Goal: Contribute content: Contribute content

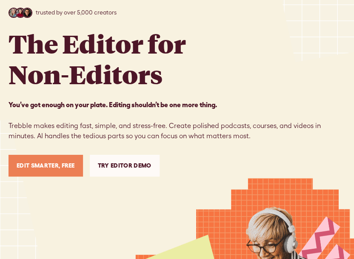
scroll to position [56, 0]
click at [58, 168] on link "Edit Smarter, Free" at bounding box center [46, 166] width 74 height 22
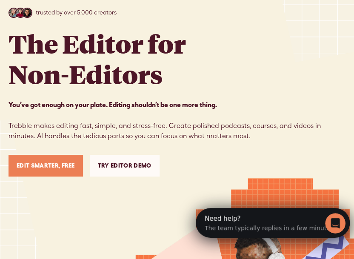
click at [330, 221] on icon "Open Intercom Messenger" at bounding box center [334, 222] width 14 height 14
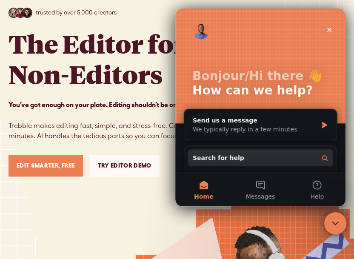
click at [330, 220] on icon "Close Intercom Messenger" at bounding box center [334, 222] width 10 height 10
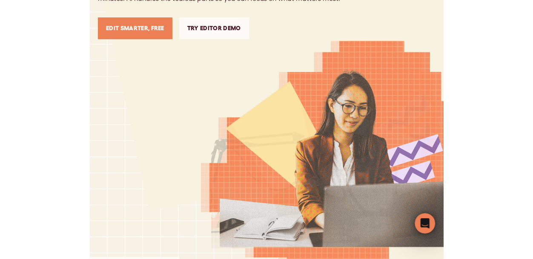
scroll to position [195, 0]
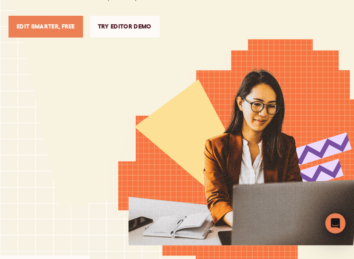
click at [115, 30] on link "Try Editor Demo" at bounding box center [125, 27] width 70 height 22
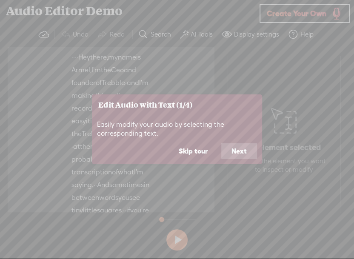
click at [241, 151] on button "Next" at bounding box center [239, 151] width 36 height 16
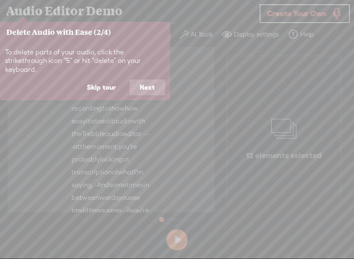
click at [145, 80] on button "Next" at bounding box center [147, 88] width 36 height 16
click at [149, 84] on button "Next" at bounding box center [147, 88] width 36 height 16
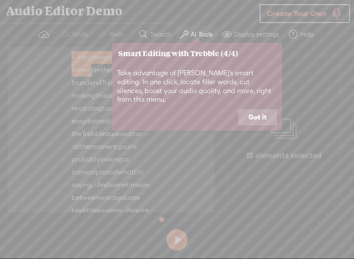
click at [263, 109] on button "Got it" at bounding box center [257, 117] width 39 height 16
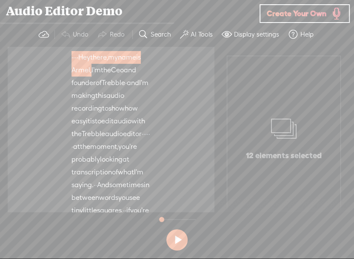
click at [177, 241] on button at bounding box center [176, 239] width 21 height 21
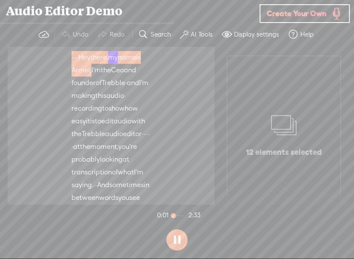
click at [175, 238] on button at bounding box center [176, 239] width 21 height 21
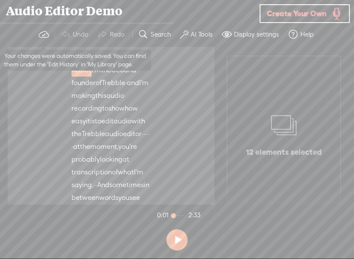
click at [44, 29] on span at bounding box center [44, 34] width 10 height 10
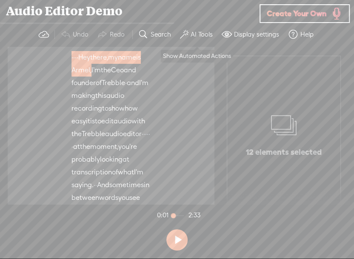
click at [195, 37] on label "AI Tools" at bounding box center [202, 34] width 22 height 9
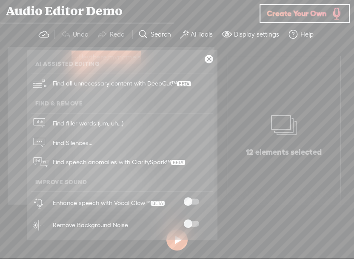
click at [194, 37] on label "AI Tools" at bounding box center [202, 34] width 22 height 9
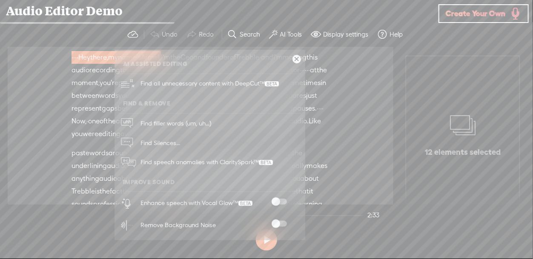
click at [279, 221] on span at bounding box center [278, 224] width 15 height 6
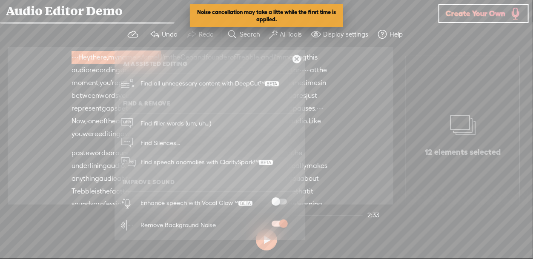
click at [278, 200] on span at bounding box center [278, 202] width 15 height 6
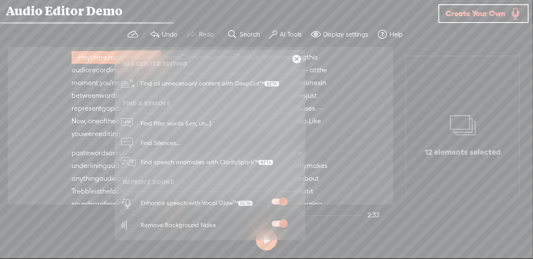
click at [298, 59] on link at bounding box center [296, 59] width 9 height 9
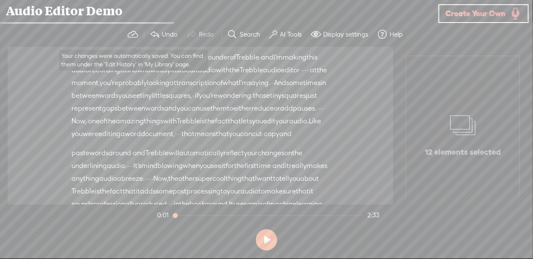
click at [130, 31] on span at bounding box center [133, 34] width 10 height 10
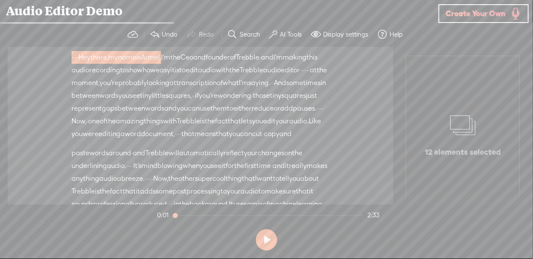
click at [130, 31] on span at bounding box center [133, 34] width 10 height 10
click at [354, 14] on span "Create Your Own" at bounding box center [476, 14] width 60 height 10
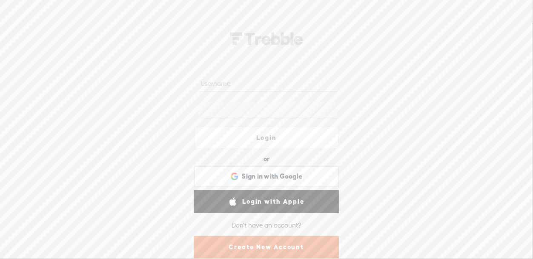
click at [221, 86] on input "text" at bounding box center [268, 83] width 138 height 17
type input "eliamyri@gmail.com"
click at [277, 119] on div at bounding box center [266, 110] width 145 height 26
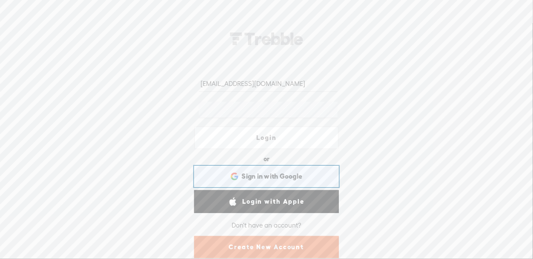
click at [292, 176] on span "Sign in with Google" at bounding box center [272, 176] width 61 height 9
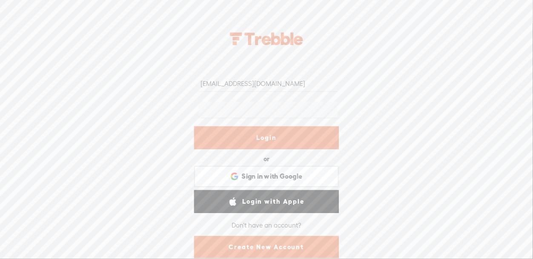
click at [252, 129] on link "Login" at bounding box center [266, 137] width 145 height 23
click at [136, 112] on div "eliamyri@gmail.com Login or Login with Facebook Sign in with Google Sign in wit…" at bounding box center [266, 141] width 533 height 236
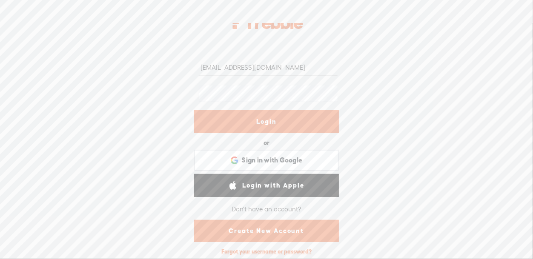
click at [247, 236] on link "Create New Account" at bounding box center [266, 231] width 145 height 22
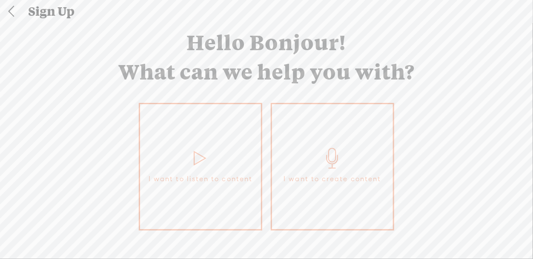
scroll to position [10, 0]
click at [312, 174] on span "I want to create content" at bounding box center [331, 178] width 97 height 13
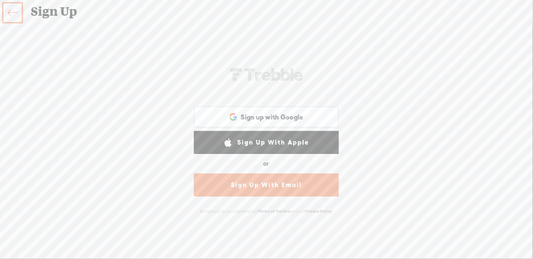
click at [288, 184] on link "Sign Up With Email" at bounding box center [266, 185] width 145 height 23
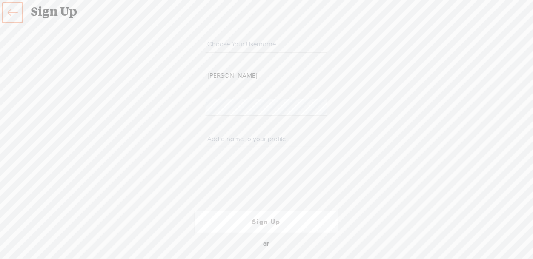
type input "eliamyri@gmail.com"
click at [291, 77] on input "eliamyri@gmail.com" at bounding box center [266, 76] width 121 height 17
type input "e"
type input "Elias Myrie"
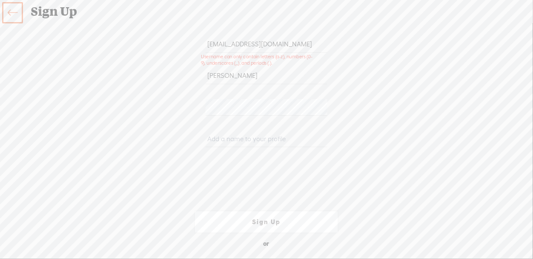
click at [283, 46] on input "eliamyri@gmail.com" at bounding box center [266, 44] width 121 height 17
drag, startPoint x: 283, startPoint y: 46, endPoint x: 184, endPoint y: 47, distance: 99.2
click at [184, 47] on form "eliamyri@gmail.com Elias Myrie WEBB-58D2-V8VT Sign Up Sign Up With Facebook Sig…" at bounding box center [266, 140] width 170 height 281
type input "e"
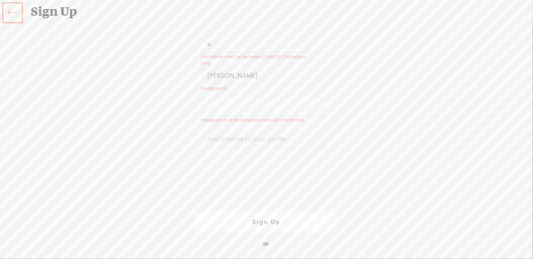
type input "eliamyri@gmail.com"
drag, startPoint x: 294, startPoint y: 48, endPoint x: 180, endPoint y: 53, distance: 114.1
click at [180, 53] on div "Your content channel is ready! Create an account to finish the set up eliamyri@…" at bounding box center [266, 140] width 447 height 217
click at [271, 78] on input "Elias Myrie" at bounding box center [266, 76] width 121 height 17
drag, startPoint x: 271, startPoint y: 78, endPoint x: 175, endPoint y: 69, distance: 96.6
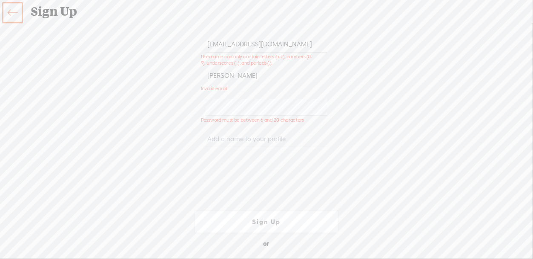
click at [175, 69] on div "Your content channel is ready! Create an account to finish the set up eliamyri@…" at bounding box center [266, 140] width 447 height 217
type input "eliamyri@gmail.com"
drag, startPoint x: 277, startPoint y: 42, endPoint x: 186, endPoint y: 45, distance: 91.5
click at [186, 45] on form "eliamyri@gmail.com eliamyri@gmail.com WEBB-58D2-V8VT Sign Up Sign Up With Faceb…" at bounding box center [266, 140] width 170 height 281
type input "elias_myrie"
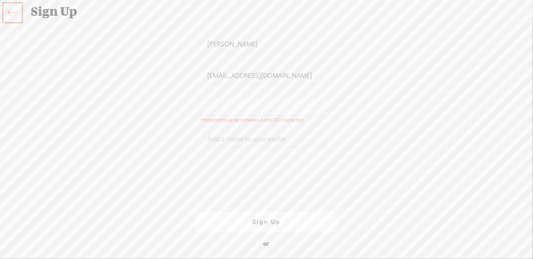
click at [274, 116] on div at bounding box center [266, 109] width 145 height 31
click at [251, 143] on input "text" at bounding box center [266, 139] width 121 height 17
type input "Elias Myrie"
click at [197, 174] on div at bounding box center [266, 173] width 145 height 33
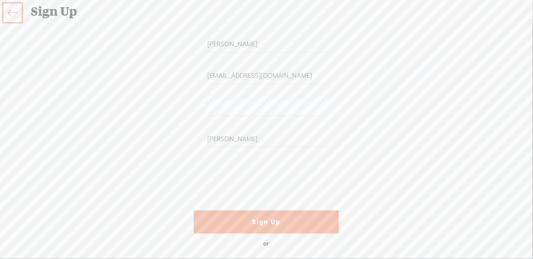
click at [263, 217] on link "Sign Up" at bounding box center [266, 222] width 145 height 23
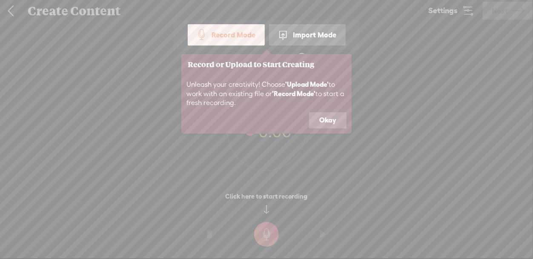
click at [322, 119] on button "Okay" at bounding box center [327, 120] width 37 height 16
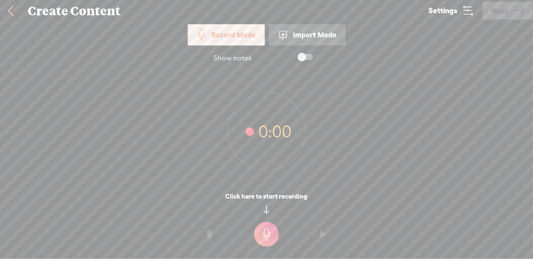
click at [293, 34] on div "Import Mode" at bounding box center [307, 34] width 77 height 21
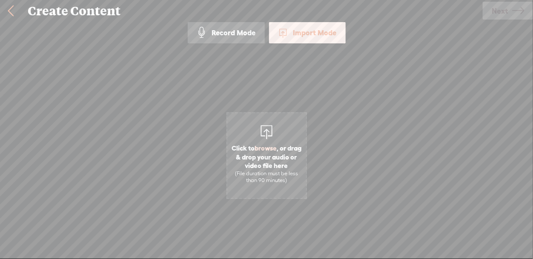
click at [280, 144] on span "Click to browse , or drag & drop your audio or video file here (File duration m…" at bounding box center [266, 164] width 79 height 49
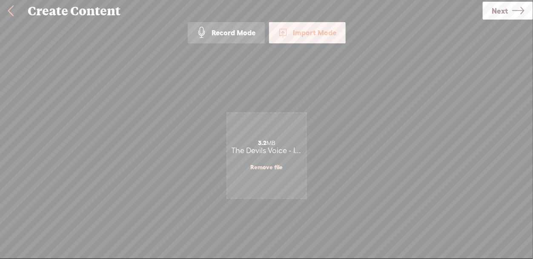
click at [489, 12] on link "Next" at bounding box center [508, 11] width 50 height 18
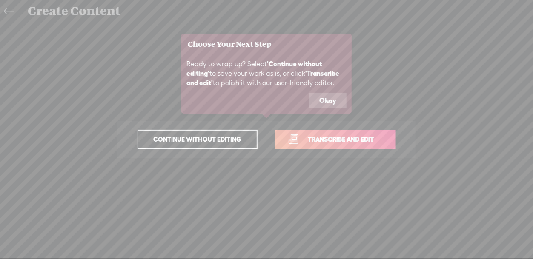
click at [343, 140] on span "Transcribe and edit" at bounding box center [341, 139] width 84 height 10
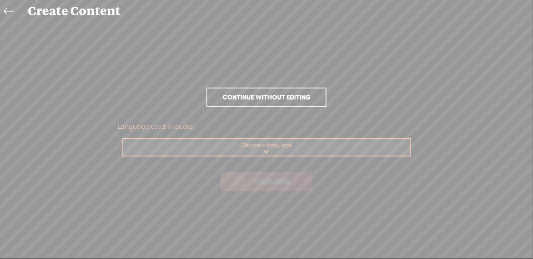
click at [314, 144] on select "Choose a language Afrikaans Albanian Amharic Arabic, Gulf Arabic, Modern Standa…" at bounding box center [267, 147] width 289 height 17
click at [266, 93] on span "Continue without editing" at bounding box center [267, 97] width 106 height 12
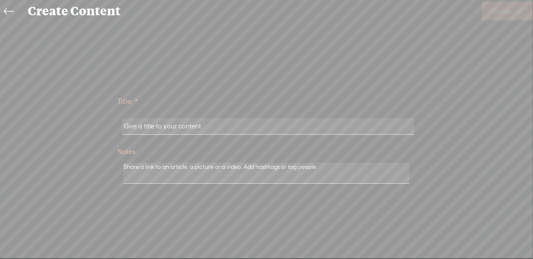
click at [248, 126] on input "text" at bounding box center [268, 126] width 292 height 17
type input "Devils Voice - Intro"
click at [241, 174] on textarea at bounding box center [266, 173] width 286 height 21
click at [503, 10] on span "Finish" at bounding box center [502, 11] width 20 height 22
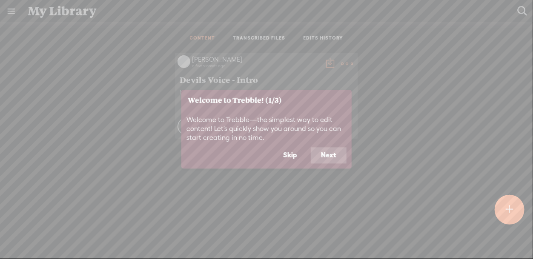
click at [341, 148] on button "Next" at bounding box center [329, 156] width 36 height 16
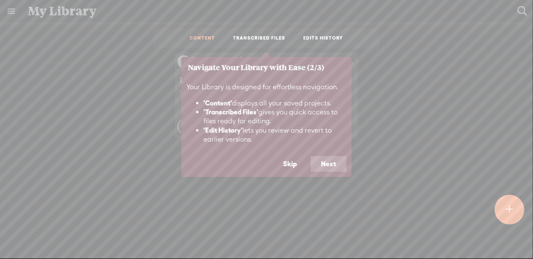
click at [338, 160] on button "Next" at bounding box center [329, 164] width 36 height 16
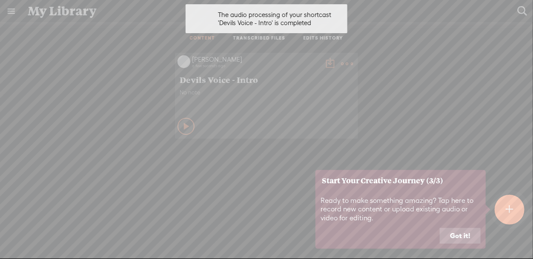
click at [461, 235] on button "Got it!" at bounding box center [460, 236] width 41 height 16
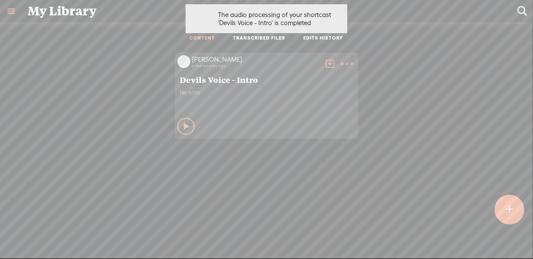
click at [214, 75] on span "Devils Voice - Intro" at bounding box center [267, 79] width 174 height 10
click at [182, 91] on span "No note" at bounding box center [267, 92] width 174 height 7
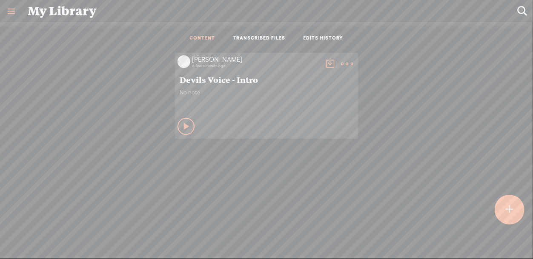
click at [351, 62] on icon at bounding box center [346, 63] width 17 height 17
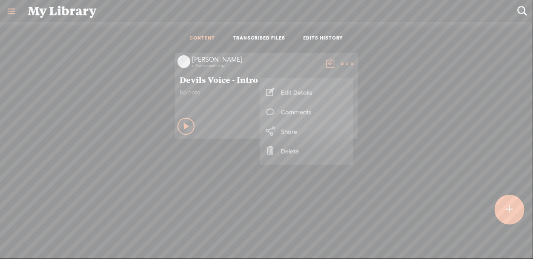
click at [321, 91] on link "Edit Details" at bounding box center [306, 93] width 85 height 20
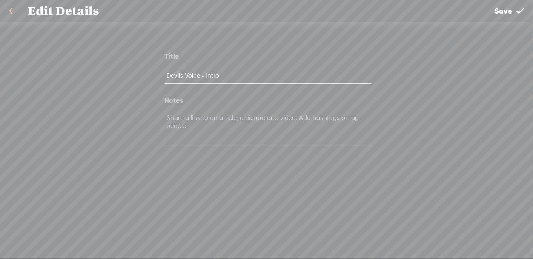
click at [500, 7] on span "Save" at bounding box center [503, 11] width 18 height 22
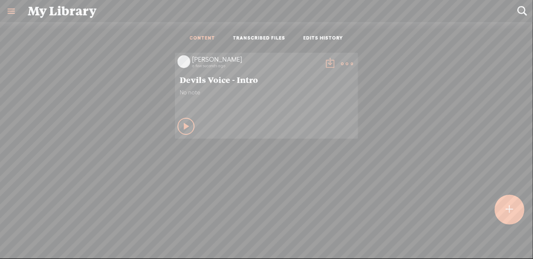
click at [509, 201] on t at bounding box center [509, 209] width 7 height 19
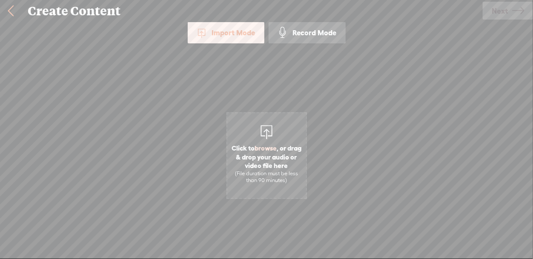
click at [242, 38] on div "Import Mode" at bounding box center [226, 32] width 77 height 21
click at [280, 131] on span "Click to browse , or drag & drop your audio or video file here (File duration m…" at bounding box center [266, 155] width 80 height 87
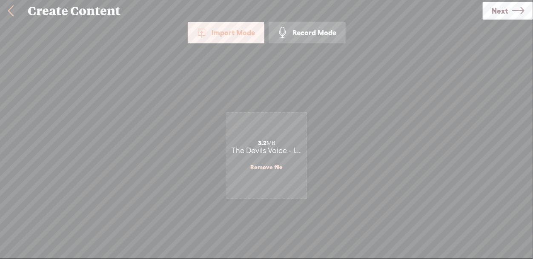
click at [496, 8] on span "Next" at bounding box center [500, 11] width 16 height 22
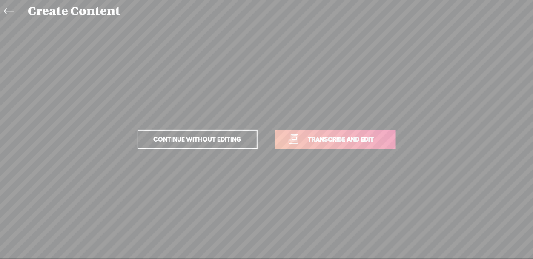
click at [237, 135] on span "Continue without editing" at bounding box center [198, 140] width 106 height 12
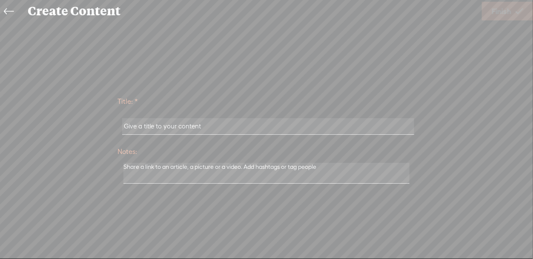
click at [266, 175] on textarea at bounding box center [266, 173] width 286 height 21
click at [150, 125] on input "text" at bounding box center [268, 126] width 292 height 17
type input "Lah"
click at [502, 14] on span "Finish" at bounding box center [502, 11] width 20 height 22
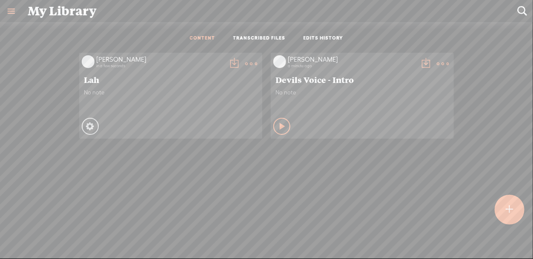
click at [180, 91] on span "No note" at bounding box center [171, 92] width 174 height 7
click at [313, 98] on div "No note" at bounding box center [362, 102] width 174 height 26
click at [312, 98] on div "No note" at bounding box center [362, 102] width 174 height 26
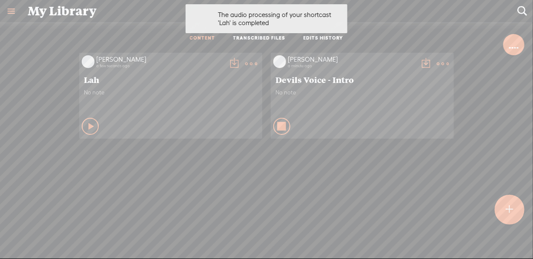
click at [278, 124] on icon at bounding box center [282, 126] width 9 height 9
click at [374, 62] on div "elias_myrie" at bounding box center [352, 59] width 128 height 9
click at [313, 77] on span "Devils Voice - Intro" at bounding box center [362, 79] width 174 height 10
click at [265, 37] on div "The audio processing of your shortcast 'Lah' is completed The audio processing …" at bounding box center [266, 18] width 170 height 37
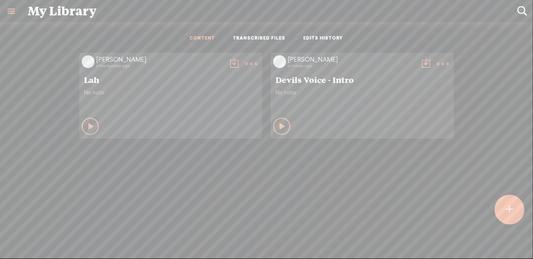
click at [326, 39] on link "EDITS HISTORY" at bounding box center [323, 38] width 40 height 7
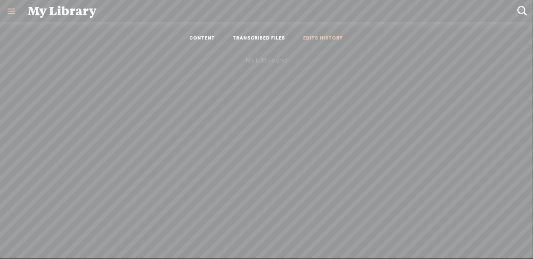
click at [206, 38] on link "CONTENT" at bounding box center [203, 38] width 26 height 7
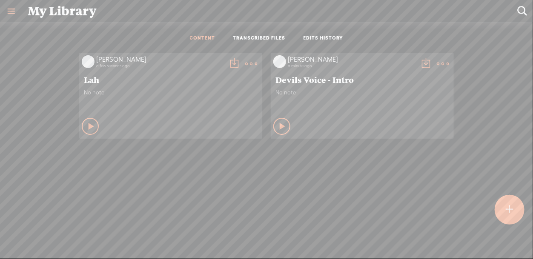
click at [358, 86] on div "Devils Voice - Intro" at bounding box center [362, 79] width 178 height 14
click at [6, 12] on link at bounding box center [11, 11] width 22 height 22
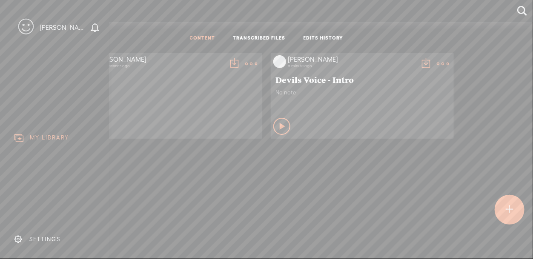
click at [514, 37] on body "You have 30 minutes of transcription remaining. Upgrade to increase your limit …" at bounding box center [266, 129] width 533 height 259
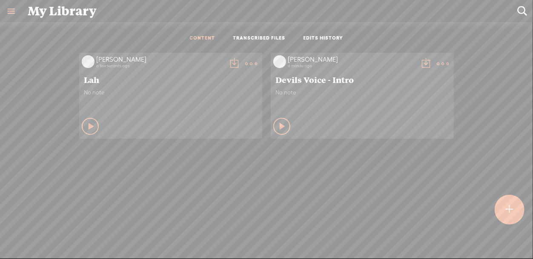
click at [520, 6] on t at bounding box center [521, 11] width 11 height 11
click at [435, 41] on div "CONTENT TRANSCRIBED FILES EDITS HISTORY" at bounding box center [266, 39] width 520 height 20
click at [9, 6] on link at bounding box center [11, 11] width 22 height 22
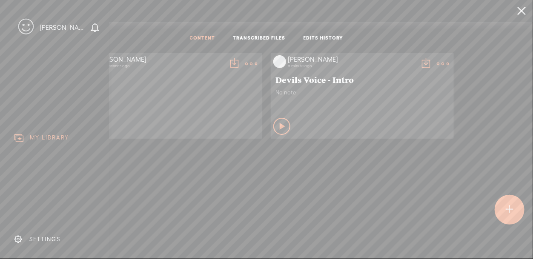
click at [60, 29] on div "elias_myrie" at bounding box center [64, 27] width 49 height 9
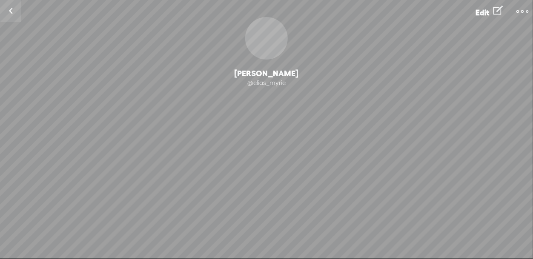
click at [266, 54] on div "Change Picture" at bounding box center [266, 38] width 43 height 43
click at [280, 72] on div "Elias Myrie" at bounding box center [266, 74] width 533 height 10
